Goal: Complete application form: Complete application form

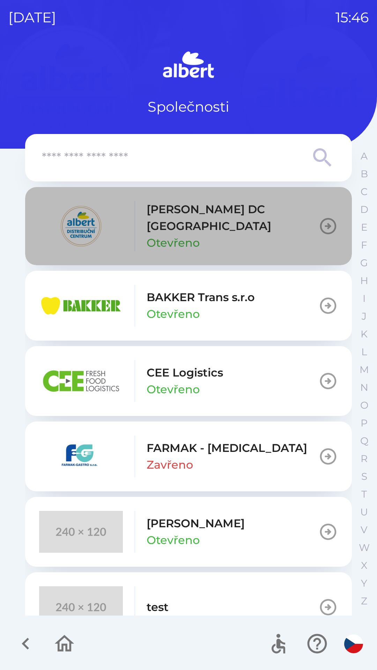
click at [231, 219] on p "[PERSON_NAME] DC [GEOGRAPHIC_DATA]" at bounding box center [232, 217] width 172 height 33
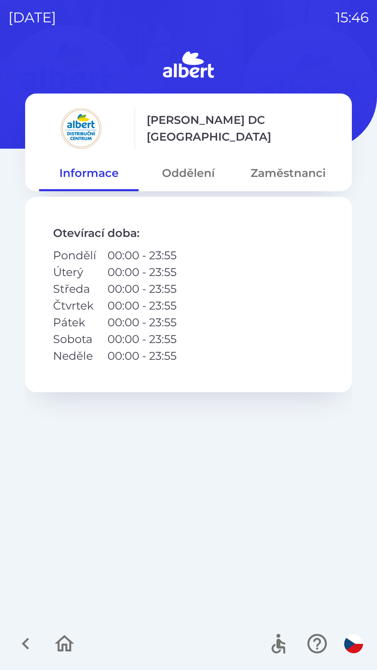
click at [282, 173] on button "Zaměstnanci" at bounding box center [287, 172] width 99 height 25
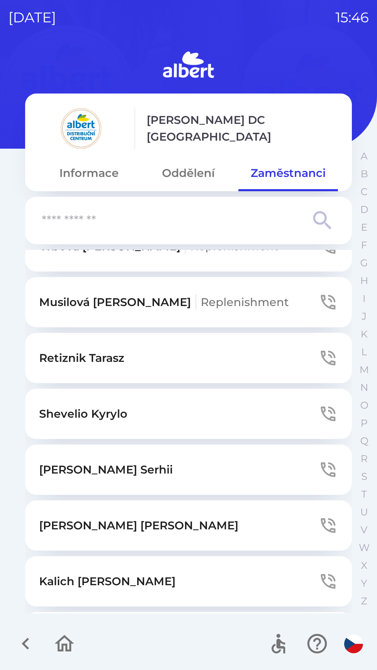
scroll to position [1579, 0]
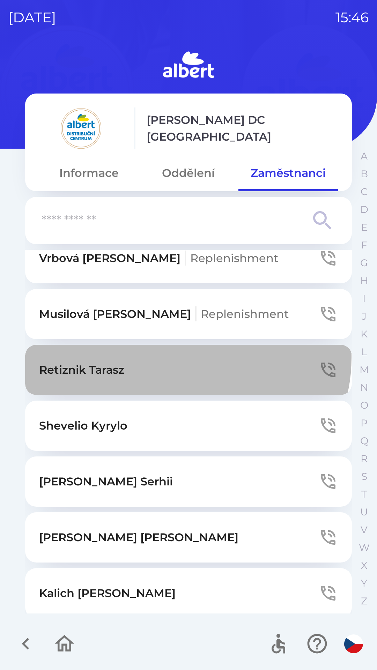
click at [184, 345] on button "Retiznik Tarasz" at bounding box center [188, 370] width 326 height 50
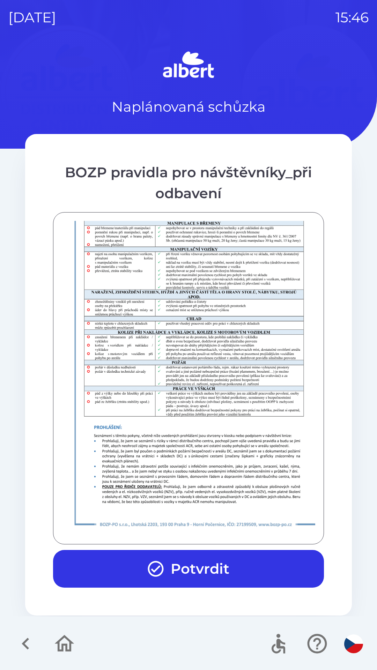
scroll to position [490, 0]
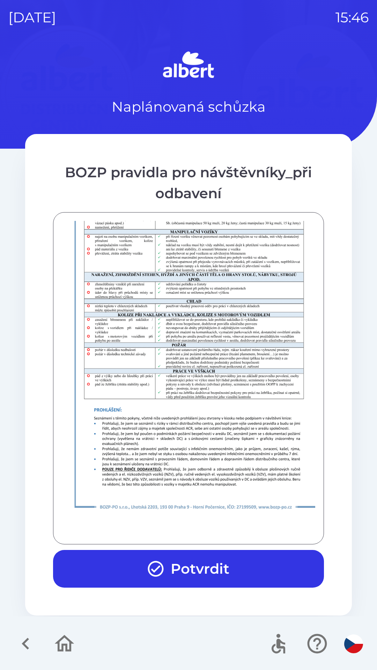
click at [231, 574] on button "Potvrdit" at bounding box center [188, 569] width 271 height 38
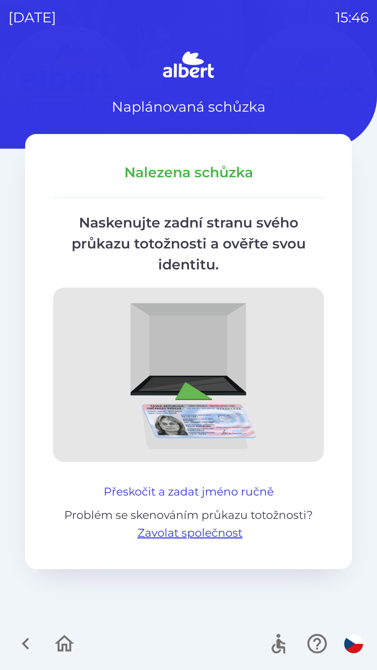
click at [246, 492] on button "Přeskočit a zadat jméno ručně" at bounding box center [188, 491] width 175 height 17
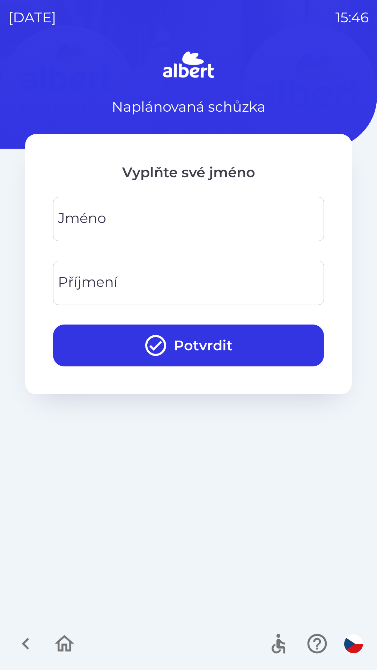
click at [219, 221] on input "Jméno" at bounding box center [188, 219] width 254 height 28
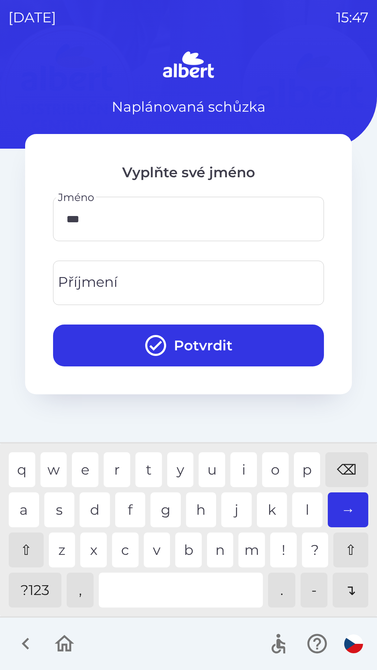
type input "****"
click at [182, 279] on input "Příjmení" at bounding box center [188, 283] width 254 height 28
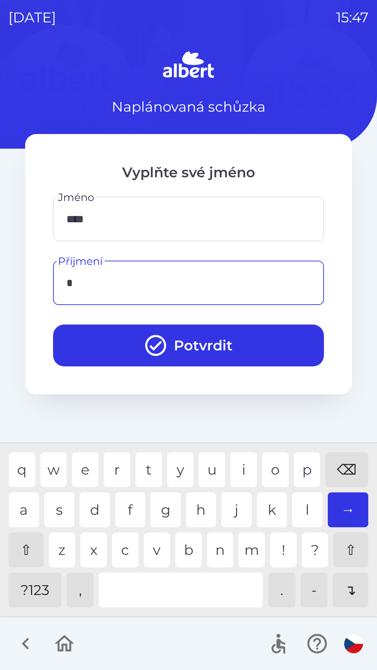
click at [269, 505] on div "k" at bounding box center [272, 509] width 30 height 35
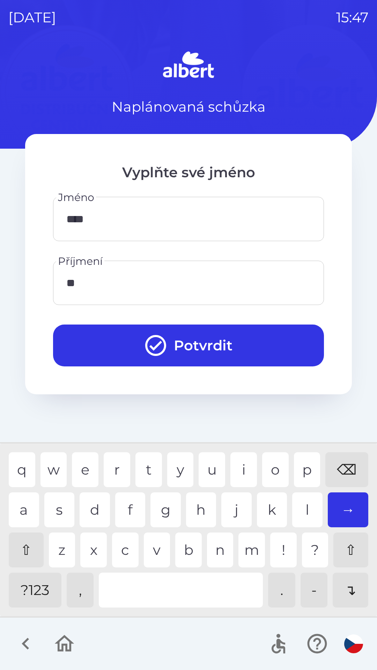
click at [275, 463] on div "o" at bounding box center [275, 469] width 27 height 35
click at [269, 507] on div "k" at bounding box center [272, 509] width 30 height 35
click at [248, 468] on div "i" at bounding box center [243, 469] width 27 height 35
click at [61, 505] on div "s" at bounding box center [59, 509] width 30 height 35
type input "******"
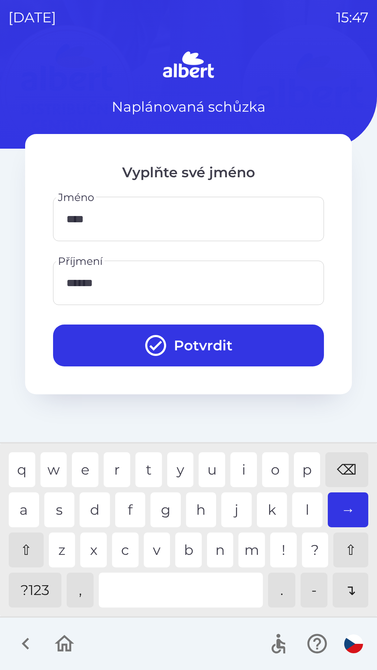
click at [211, 506] on div "h" at bounding box center [201, 509] width 30 height 35
click at [234, 342] on button "Potvrdit" at bounding box center [188, 345] width 271 height 42
